Goal: Book appointment/travel/reservation

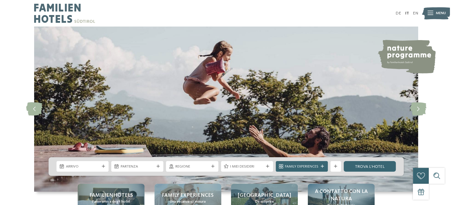
scroll to position [45, 0]
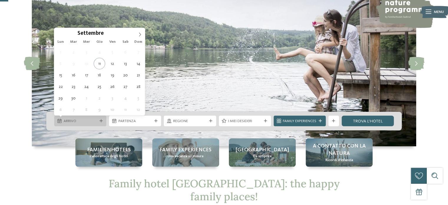
click at [100, 120] on icon at bounding box center [101, 120] width 3 height 3
click at [138, 36] on icon at bounding box center [140, 34] width 4 height 4
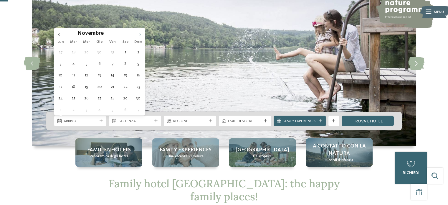
click at [138, 36] on icon at bounding box center [140, 34] width 4 height 4
type div "[DATE]"
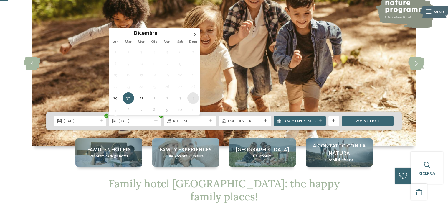
type div "[DATE]"
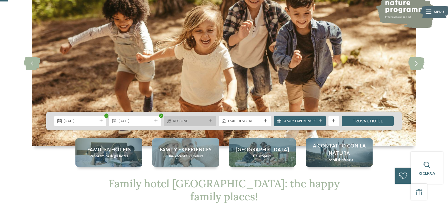
click at [210, 120] on icon at bounding box center [210, 120] width 3 height 3
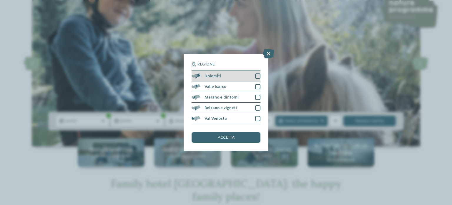
click at [256, 76] on div at bounding box center [257, 75] width 5 height 5
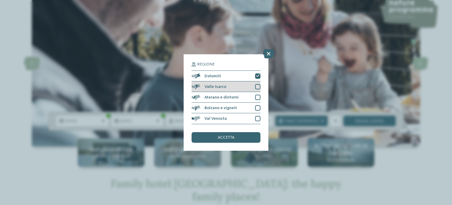
click at [258, 89] on div "Valle Isarco" at bounding box center [226, 86] width 69 height 11
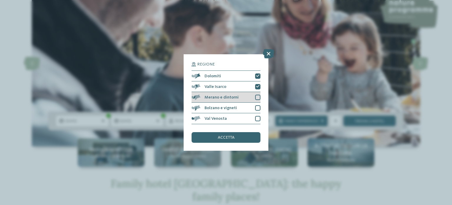
click at [259, 97] on div at bounding box center [257, 97] width 5 height 5
click at [257, 108] on div at bounding box center [257, 107] width 5 height 5
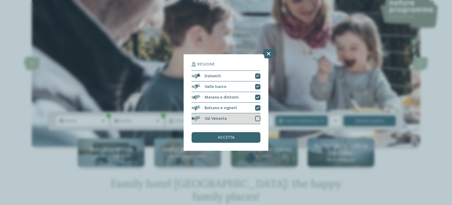
click at [257, 118] on div at bounding box center [257, 118] width 5 height 5
click at [240, 137] on div "accetta" at bounding box center [226, 137] width 69 height 11
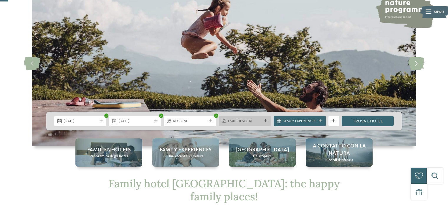
click at [263, 120] on div at bounding box center [265, 120] width 5 height 3
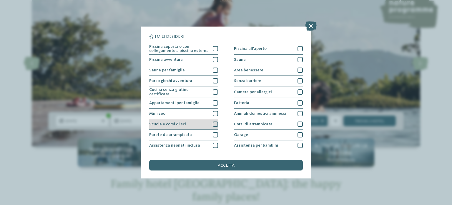
click at [214, 122] on div at bounding box center [215, 123] width 5 height 5
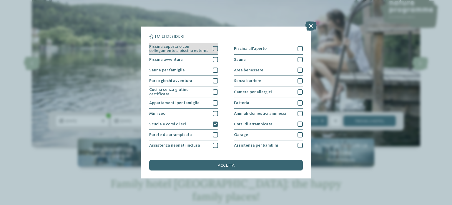
click at [214, 48] on div at bounding box center [215, 48] width 5 height 5
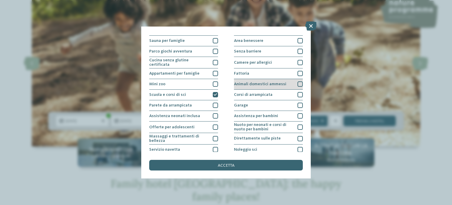
scroll to position [29, 0]
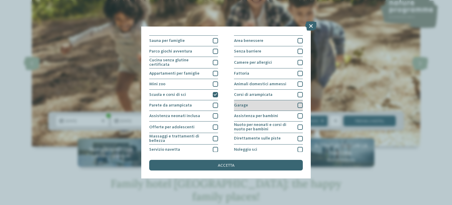
click at [298, 105] on div at bounding box center [300, 104] width 5 height 5
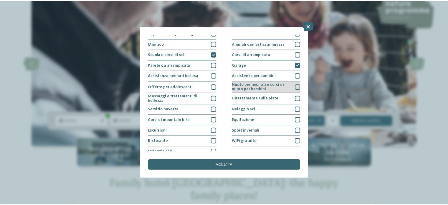
scroll to position [74, 0]
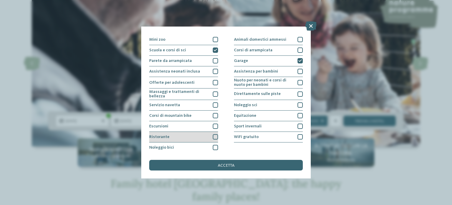
click at [213, 136] on div at bounding box center [215, 136] width 5 height 5
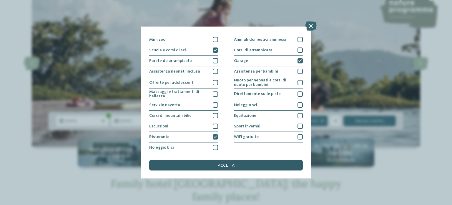
click at [248, 166] on div "accetta" at bounding box center [226, 165] width 154 height 11
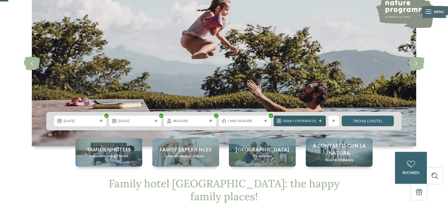
click at [319, 122] on div "Family Experiences" at bounding box center [300, 120] width 52 height 11
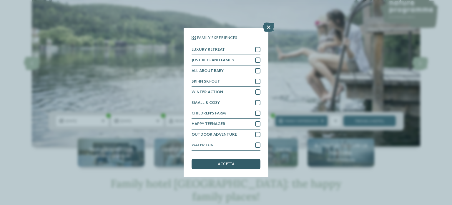
click at [221, 167] on div "accetta" at bounding box center [226, 163] width 69 height 11
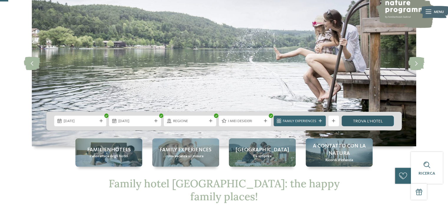
click at [366, 122] on link "trova l’hotel" at bounding box center [368, 120] width 52 height 11
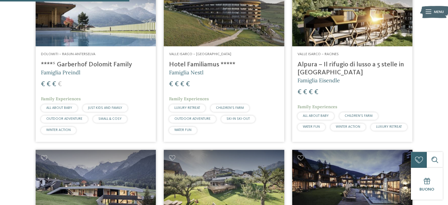
scroll to position [242, 0]
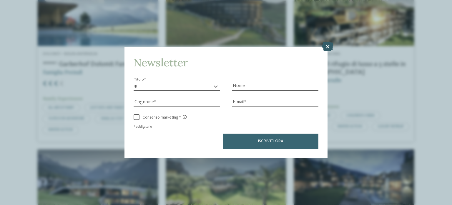
click at [326, 49] on icon at bounding box center [327, 46] width 11 height 9
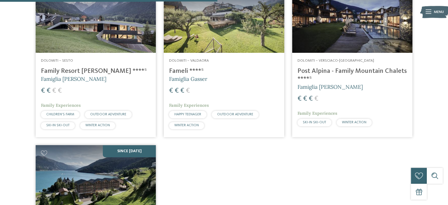
scroll to position [406, 0]
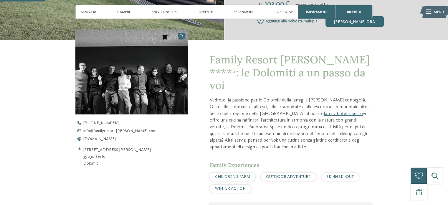
scroll to position [167, 0]
click at [283, 10] on span "Posizione" at bounding box center [283, 12] width 19 height 4
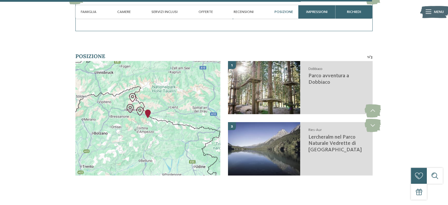
scroll to position [1398, 0]
